Goal: Navigation & Orientation: Find specific page/section

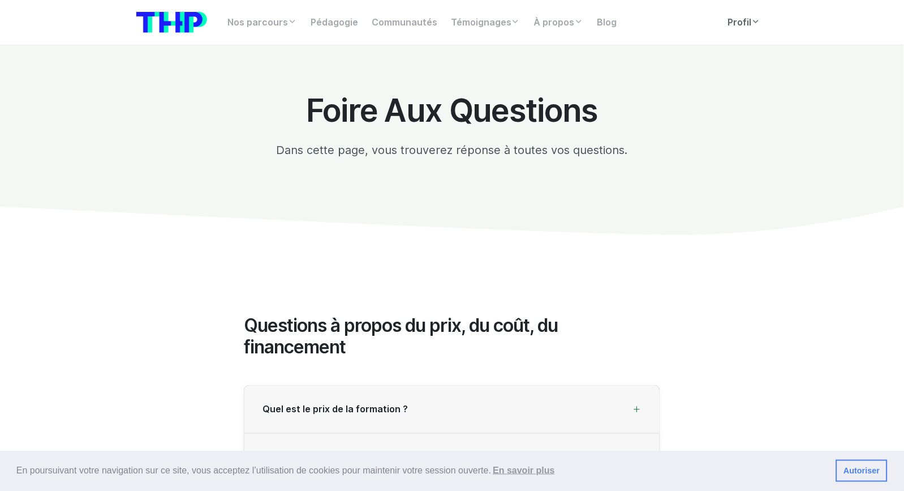
click at [753, 23] on icon at bounding box center [756, 21] width 9 height 9
click at [750, 16] on link "Profil" at bounding box center [744, 22] width 46 height 23
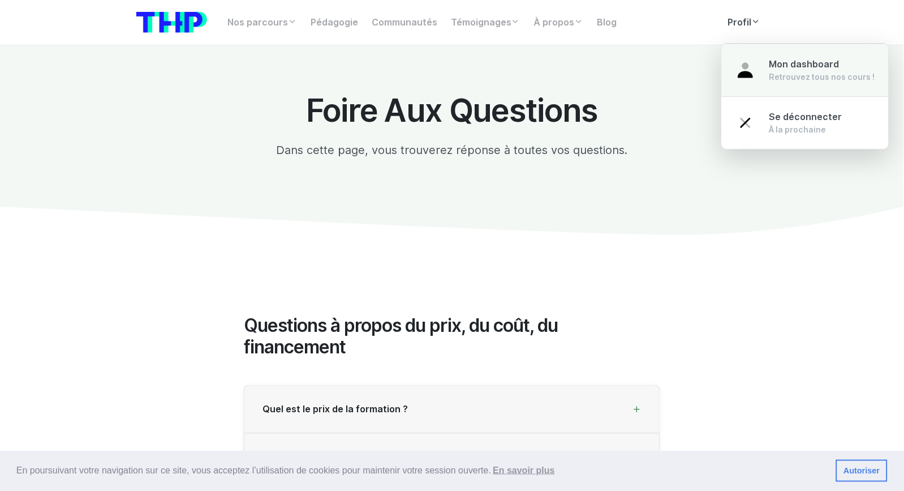
click at [764, 65] on link "Mon dashboard Retrouvez tous nos cours !" at bounding box center [805, 70] width 167 height 53
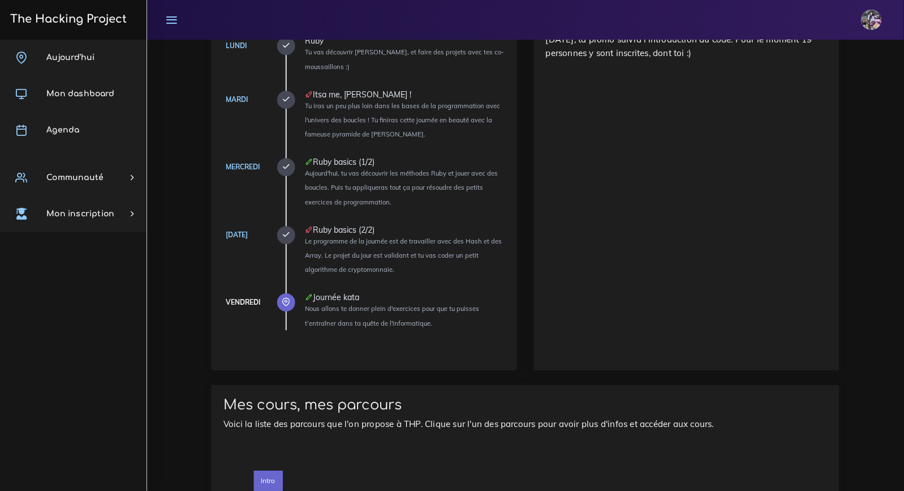
scroll to position [663, 0]
click at [84, 124] on link "Agenda" at bounding box center [73, 130] width 147 height 36
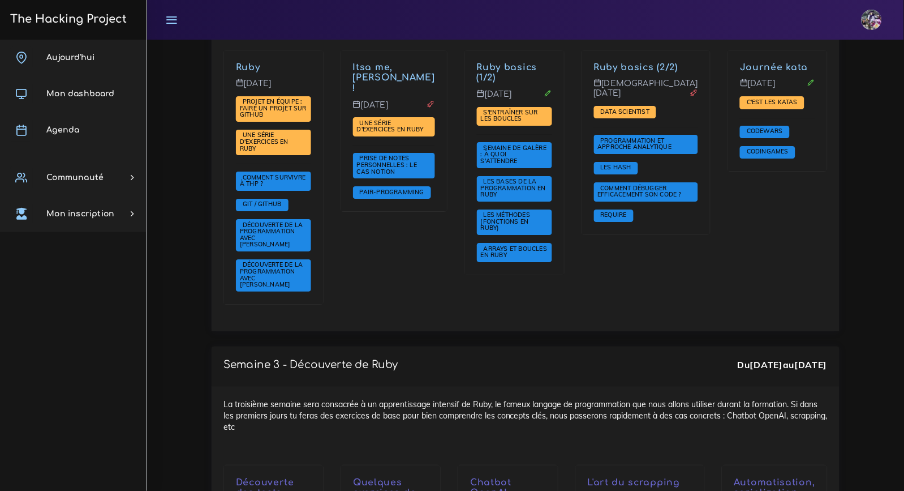
scroll to position [1073, 0]
